Goal: Find specific page/section: Find specific page/section

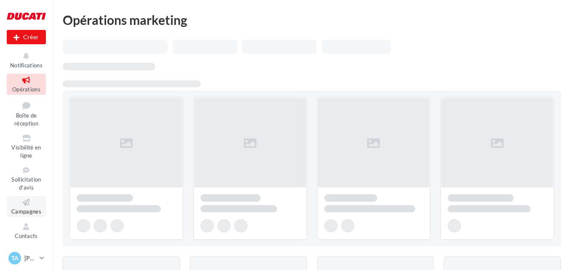
click at [33, 213] on span "Campagnes" at bounding box center [26, 211] width 30 height 7
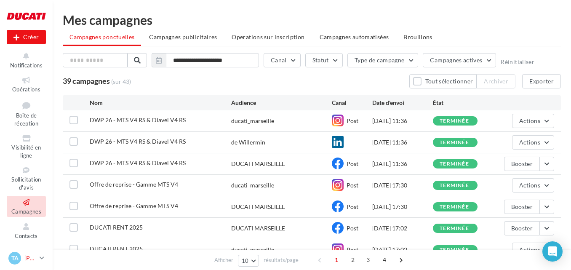
click at [20, 256] on div "TA" at bounding box center [14, 258] width 13 height 13
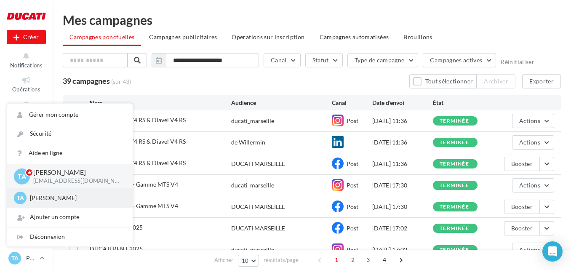
click at [48, 204] on div "TA [PERSON_NAME] [PERSON_NAME][EMAIL_ADDRESS][DOMAIN_NAME]" at bounding box center [70, 197] width 112 height 13
